Goal: Check status: Check status

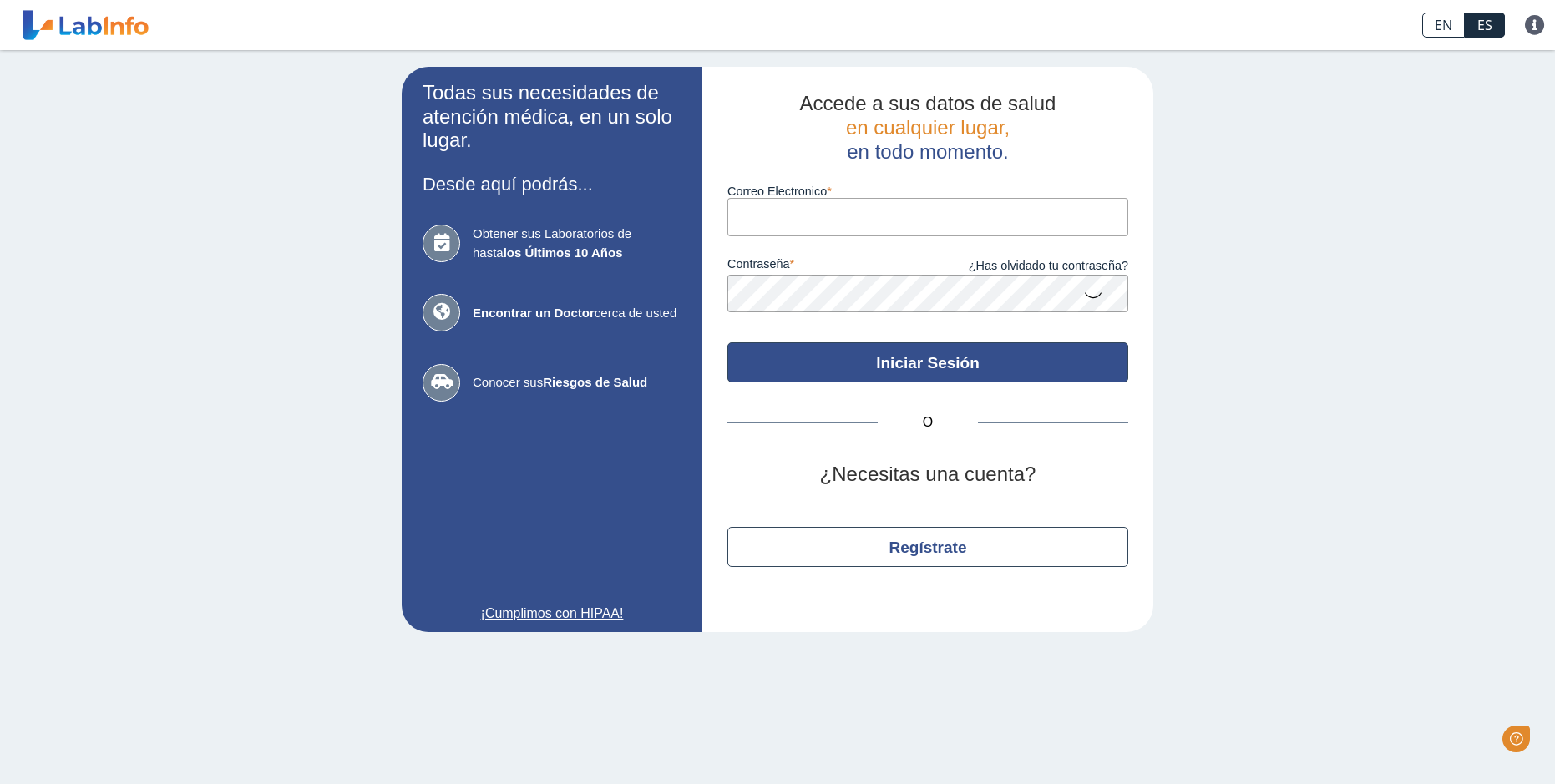
type input "[EMAIL_ADDRESS][DOMAIN_NAME]"
click at [903, 356] on button "Iniciar Sesión" at bounding box center [928, 362] width 401 height 40
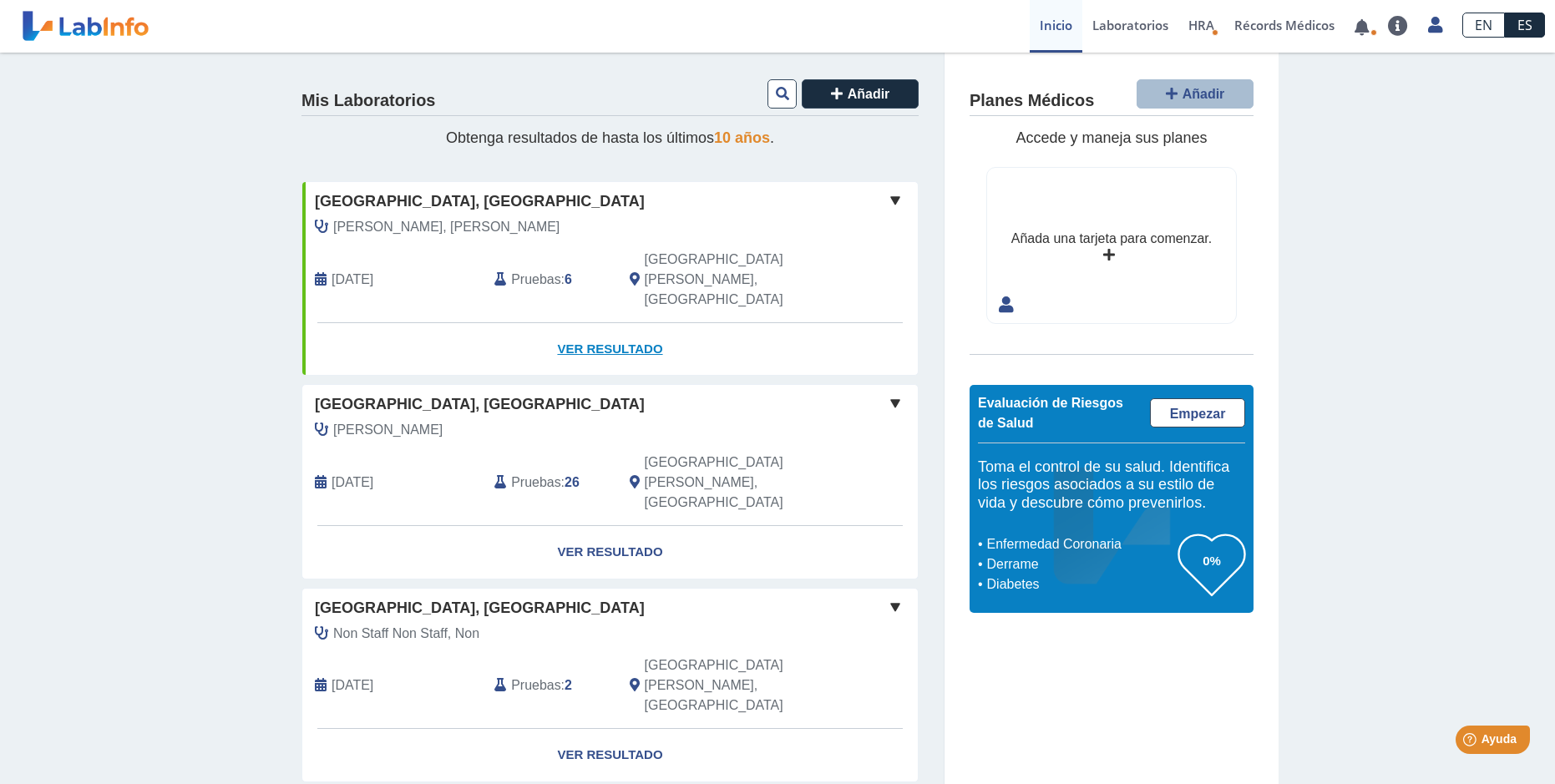
click at [604, 323] on link "Ver Resultado" at bounding box center [609, 349] width 615 height 52
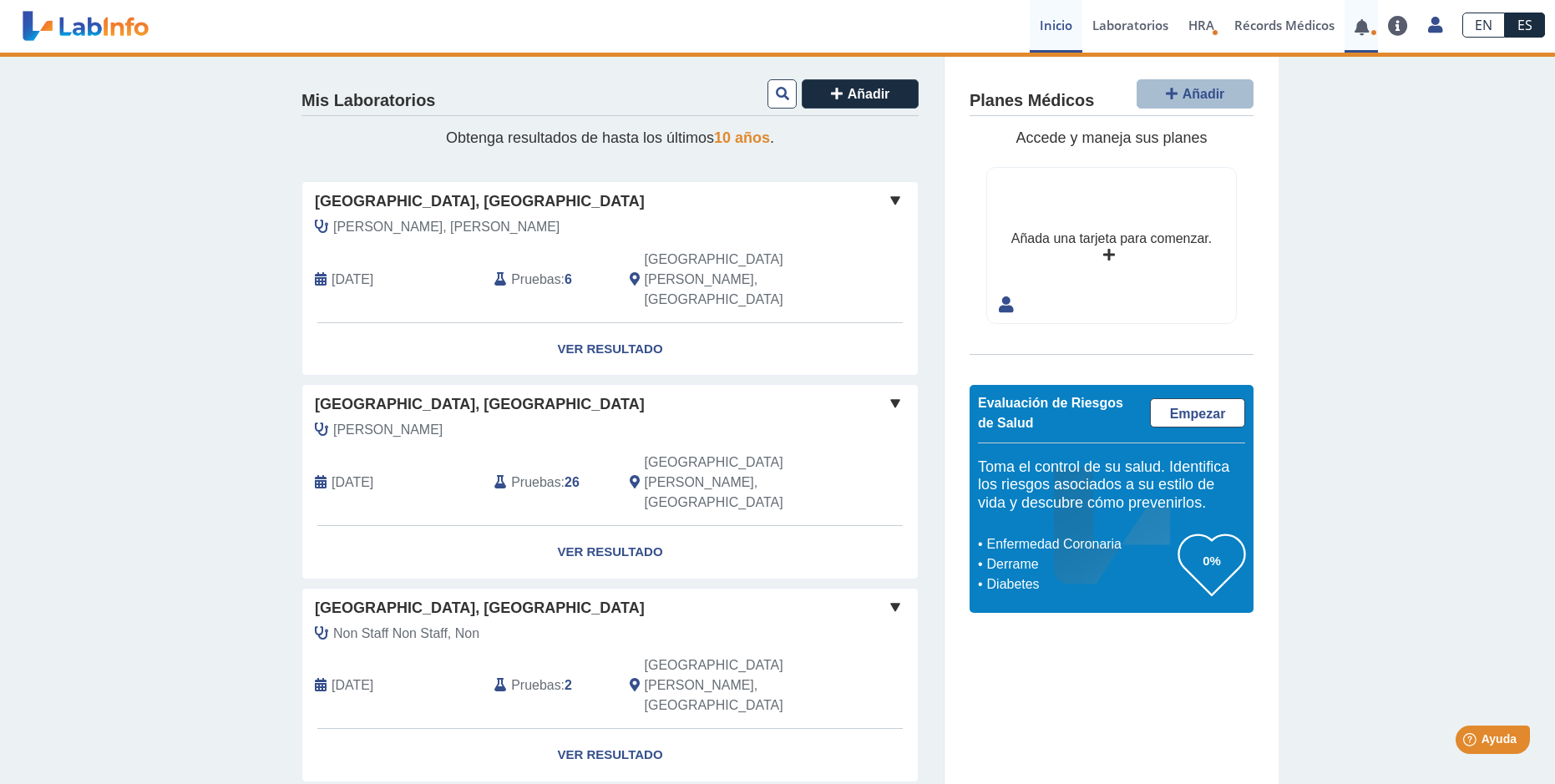
click at [1362, 21] on link at bounding box center [1362, 27] width 34 height 13
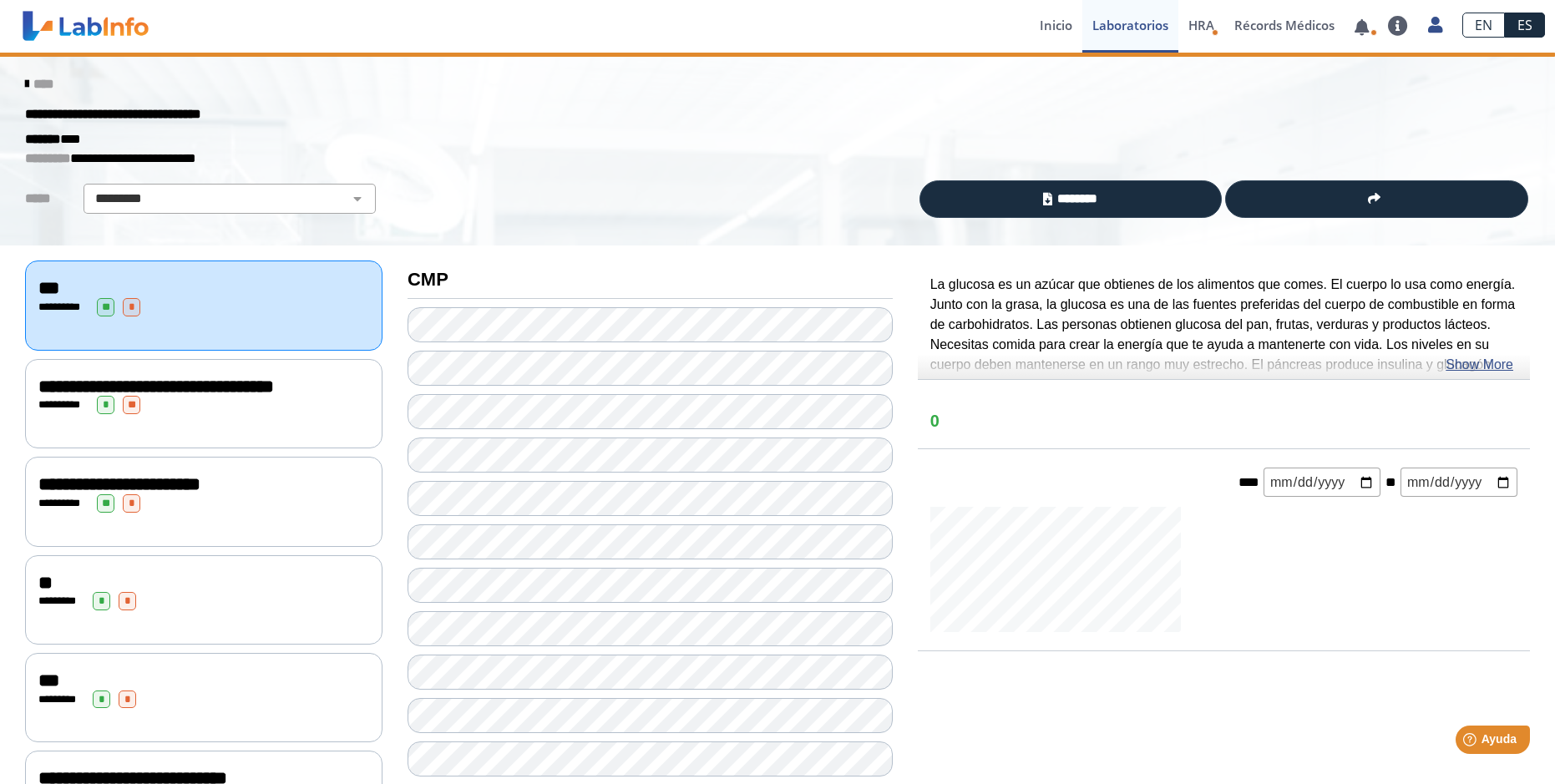
click at [1207, 94] on ion-app "[GEOGRAPHIC_DATA], [GEOGRAPHIC_DATA][PERSON_NAME] envió nuevos resultados de la…" at bounding box center [778, 392] width 1555 height 784
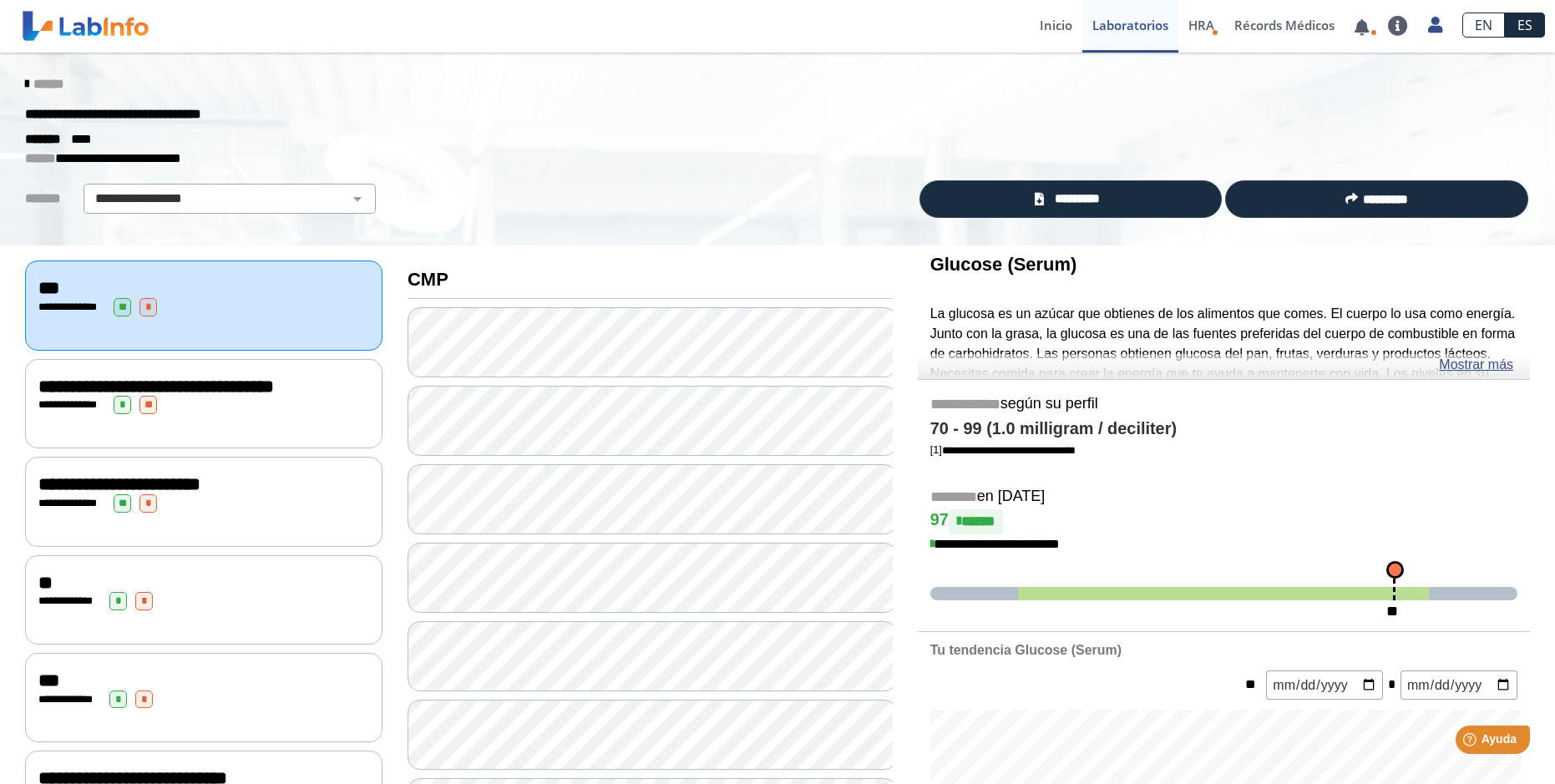
scroll to position [250, 0]
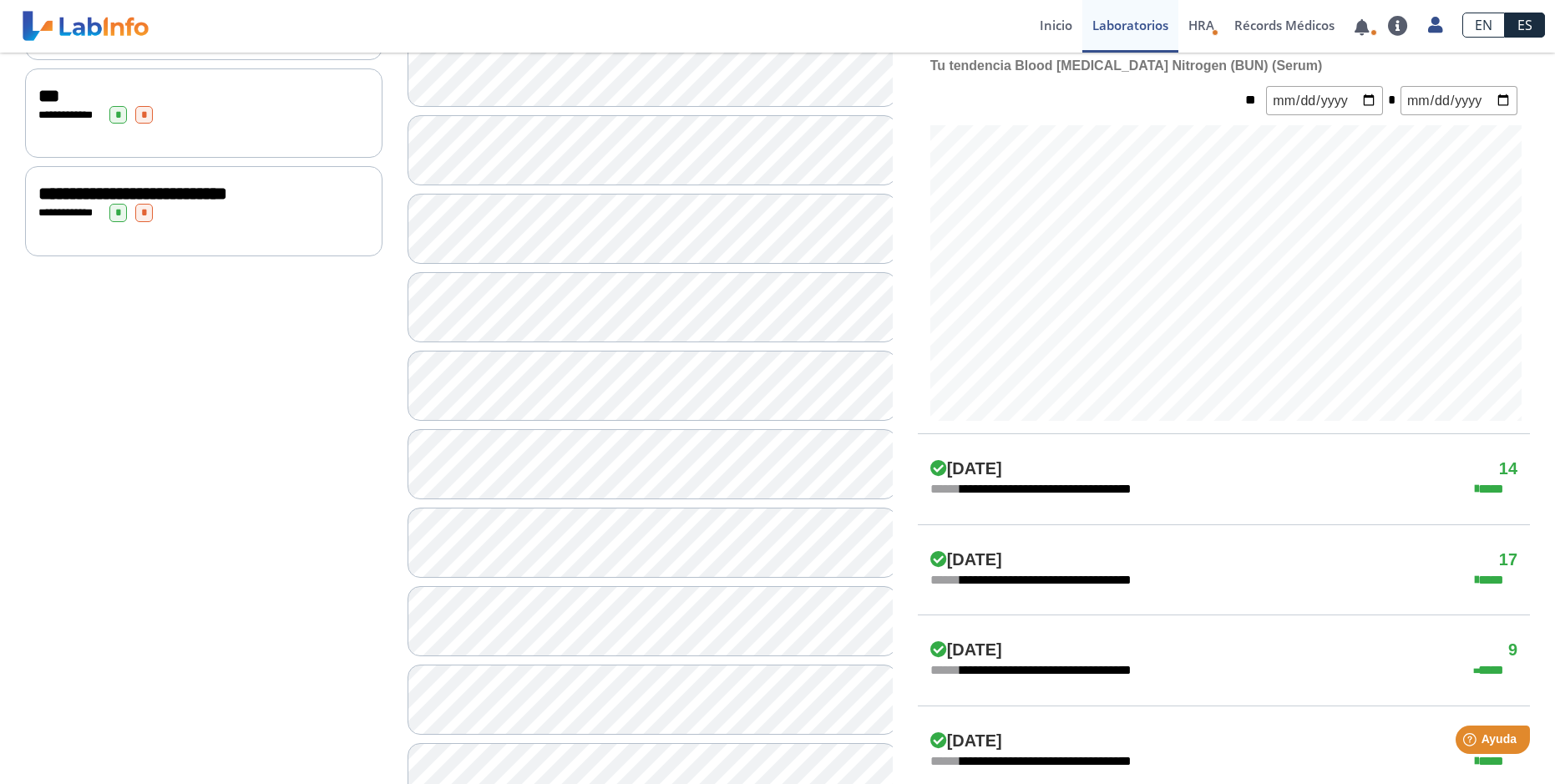
scroll to position [919, 0]
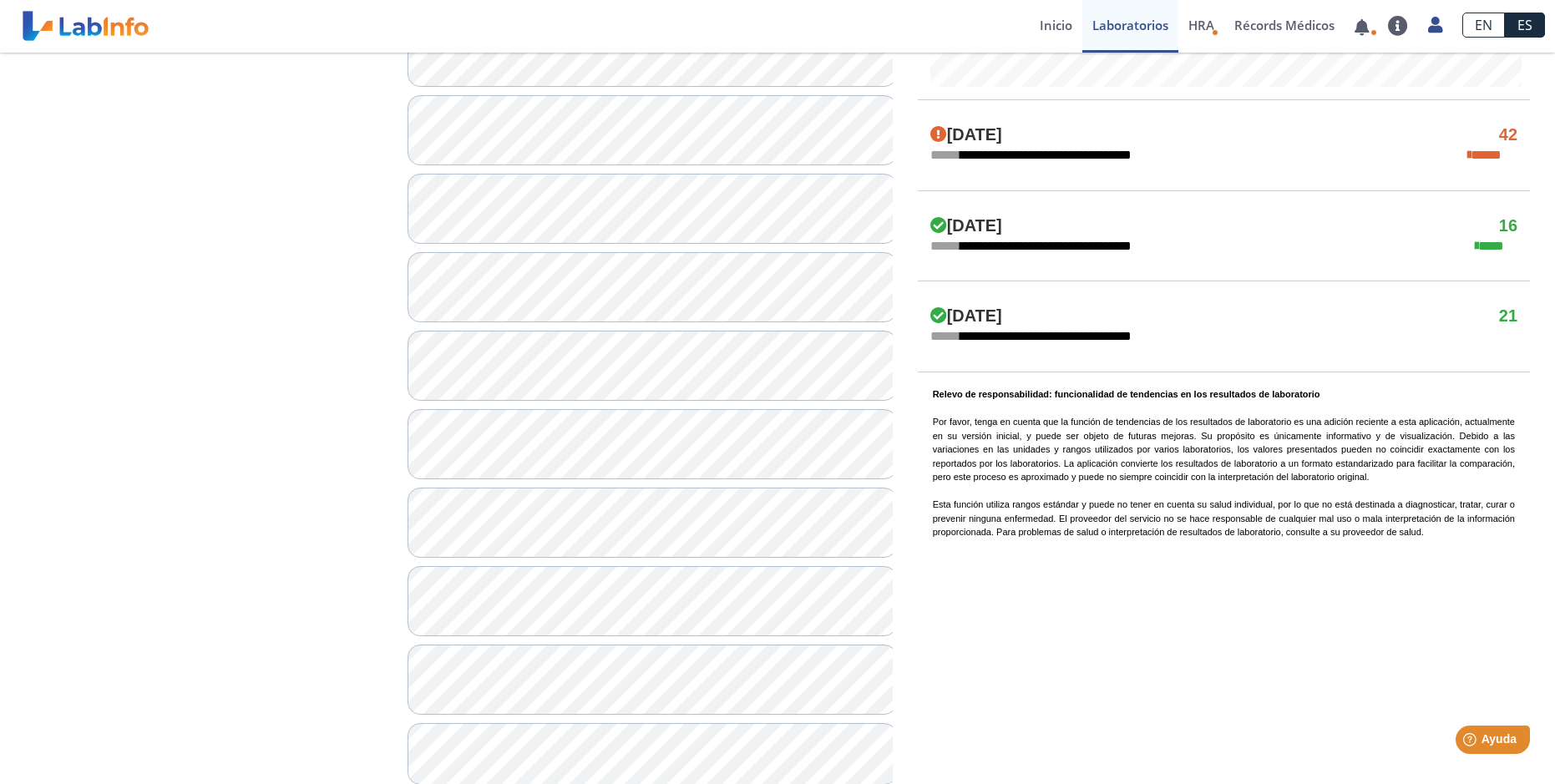
click at [948, 136] on h4 "[DATE]" at bounding box center [966, 135] width 72 height 20
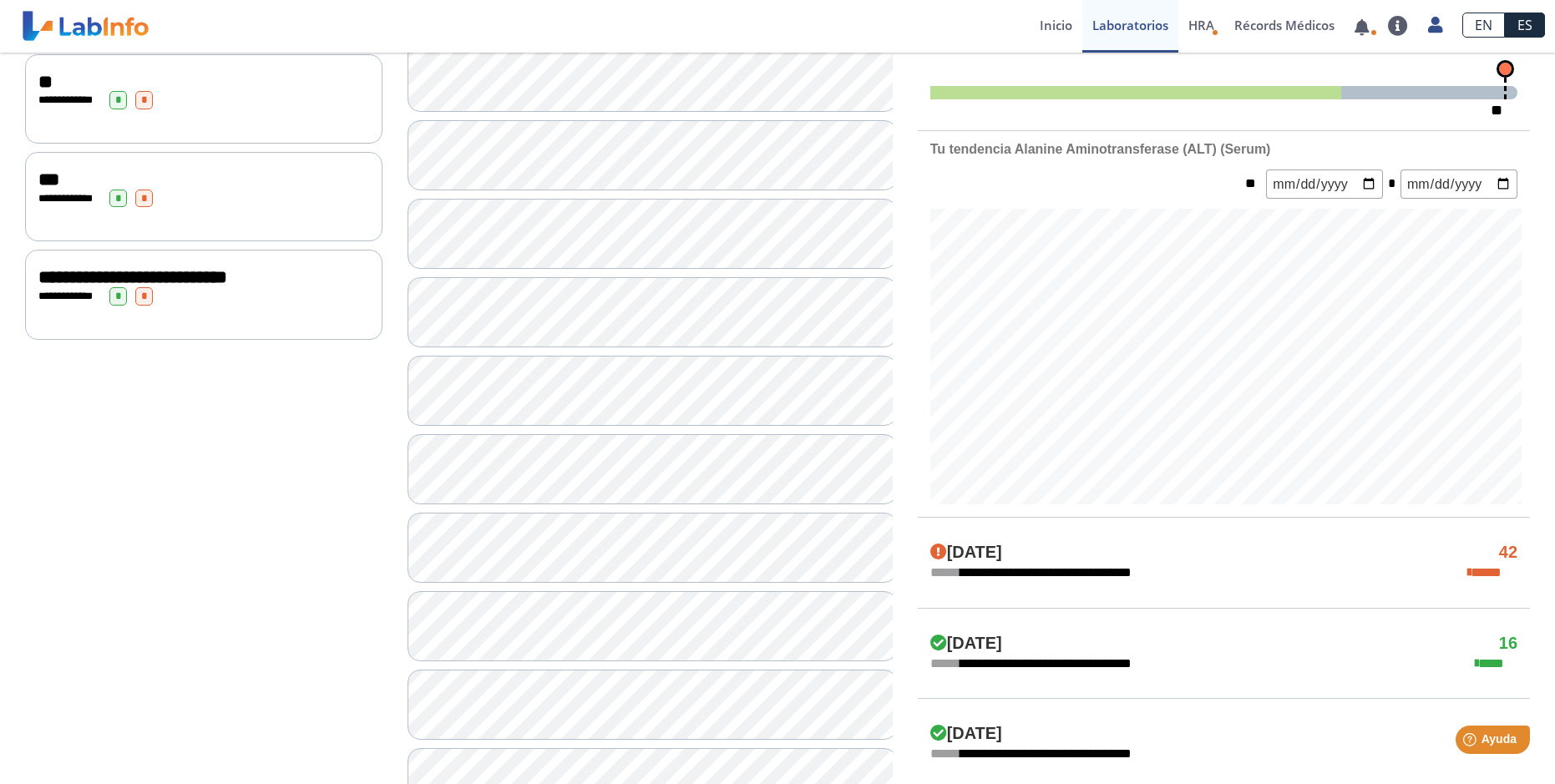
scroll to position [334, 0]
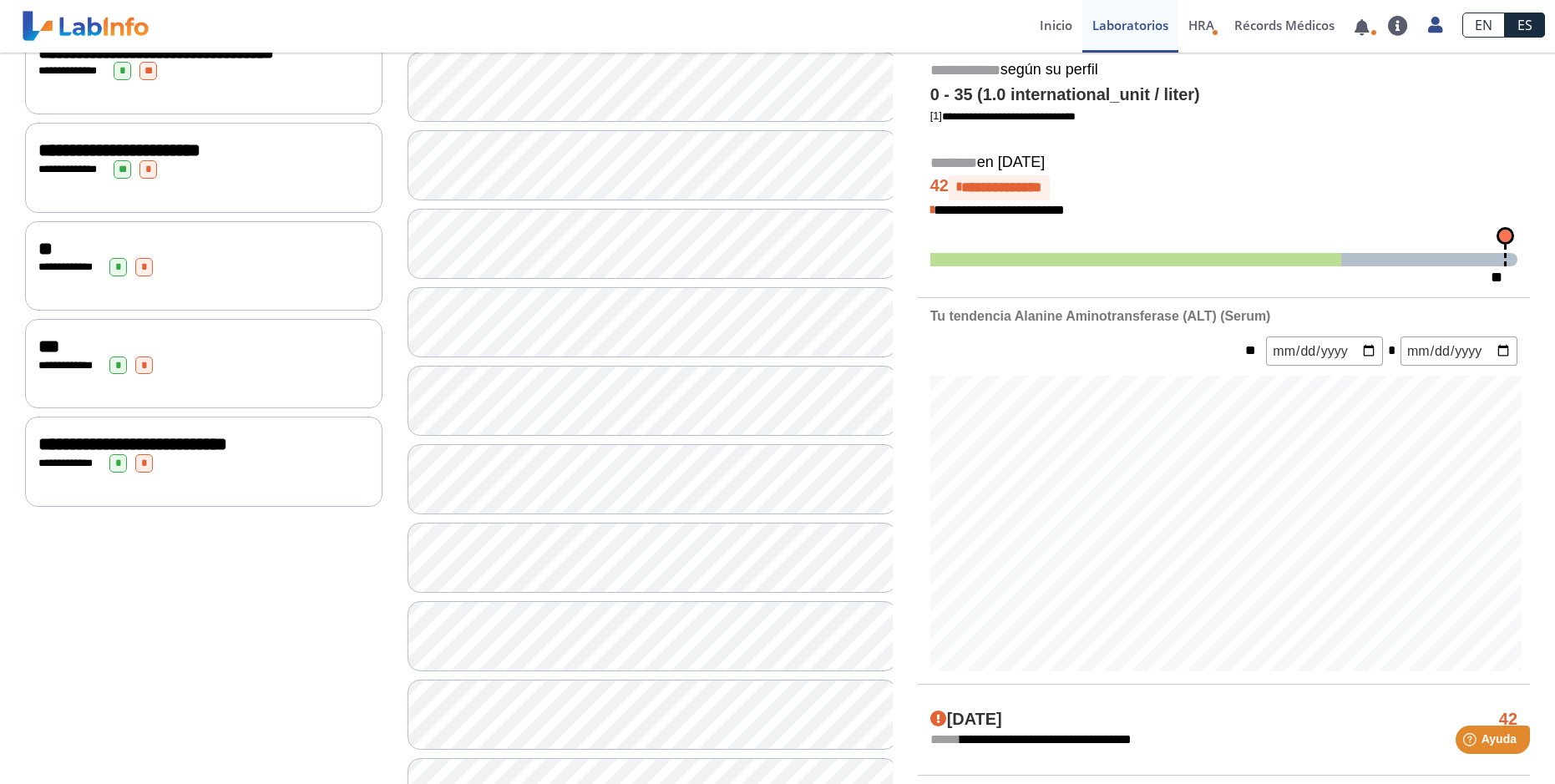
click at [292, 469] on div "**********" at bounding box center [203, 462] width 330 height 18
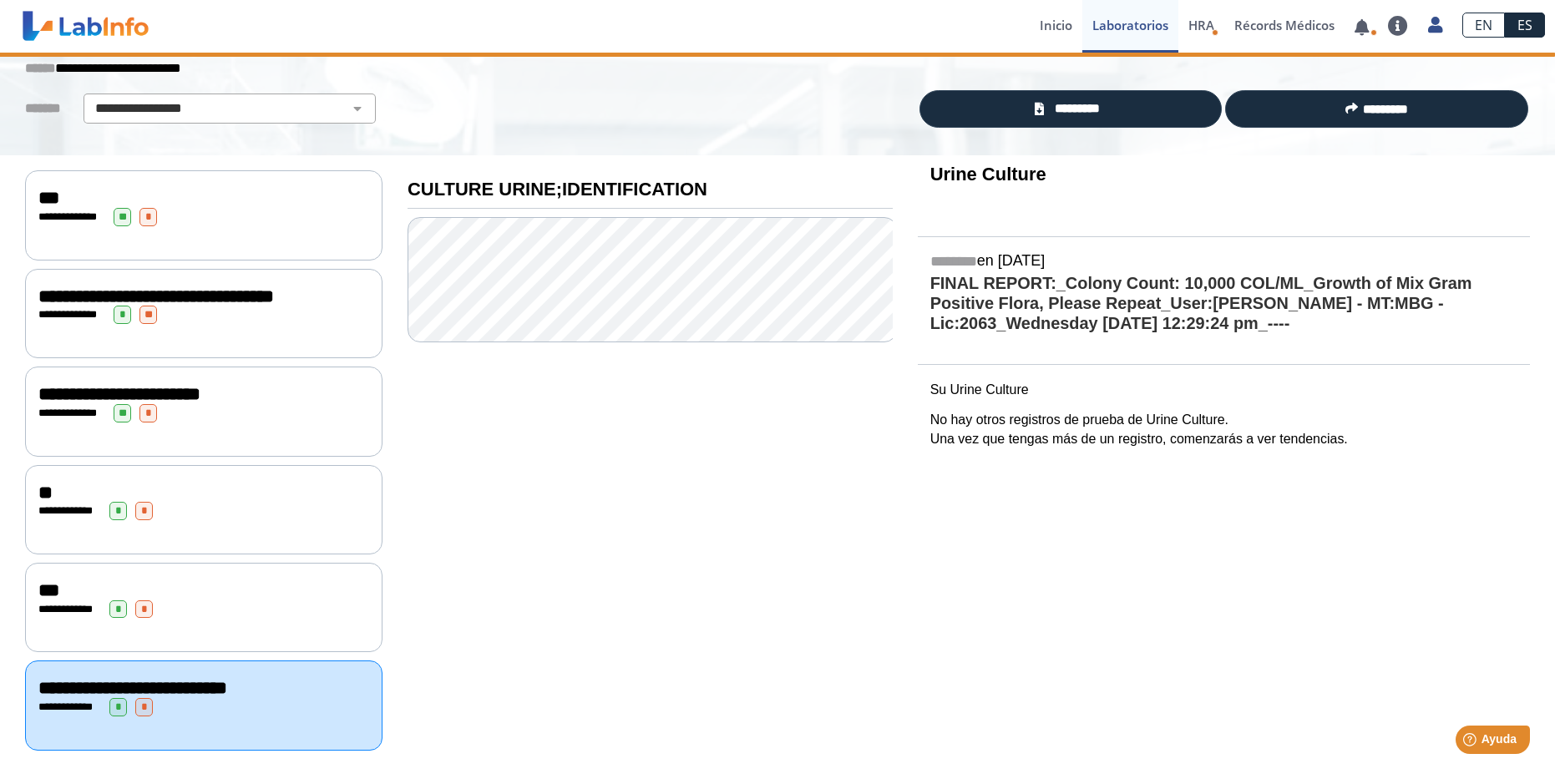
scroll to position [99, 0]
